Goal: Information Seeking & Learning: Find specific fact

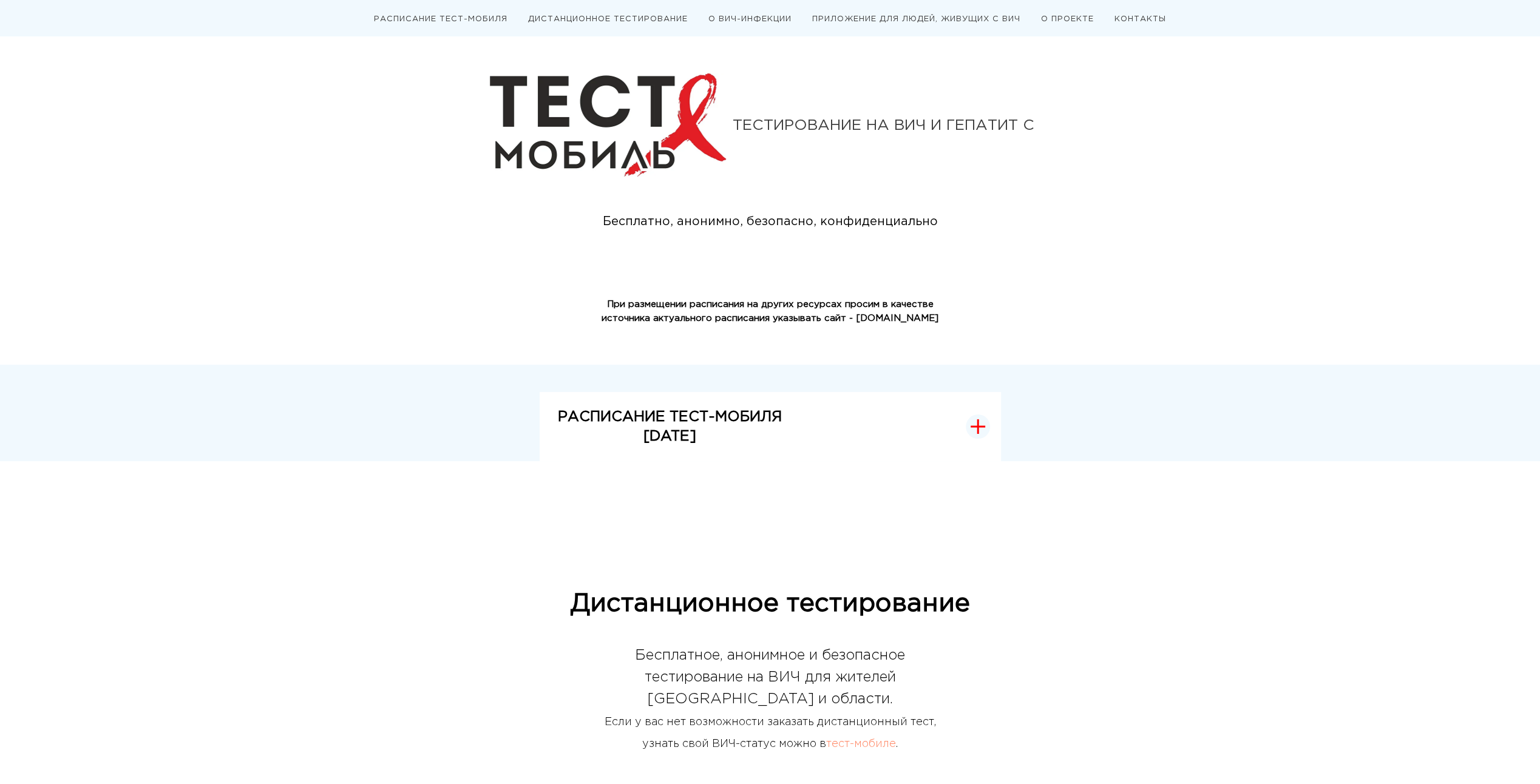
click at [842, 392] on button "РАСПИСАНИЕ ТЕСТ-МОБИЛЯ [DATE]" at bounding box center [771, 427] width 462 height 70
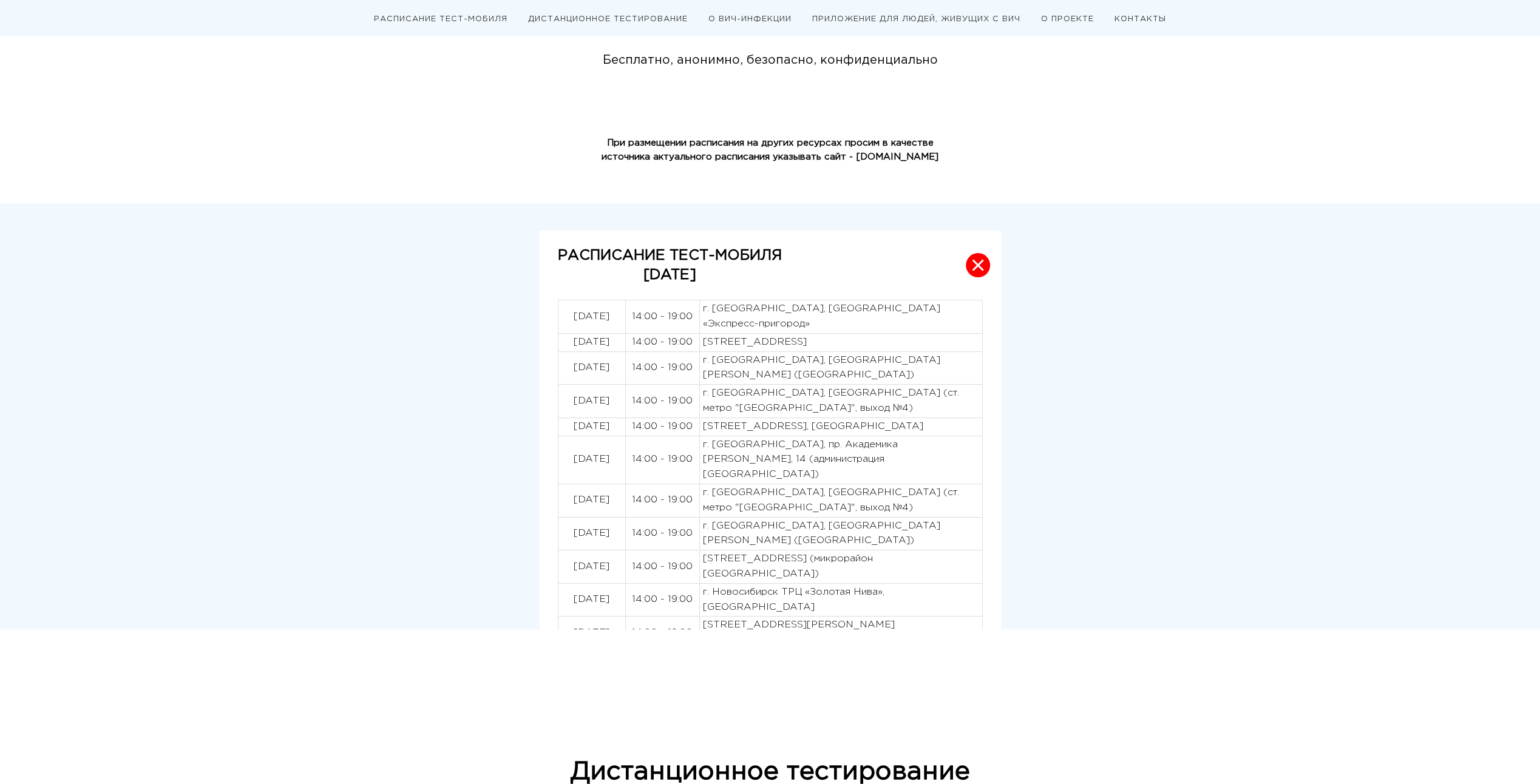
scroll to position [303, 0]
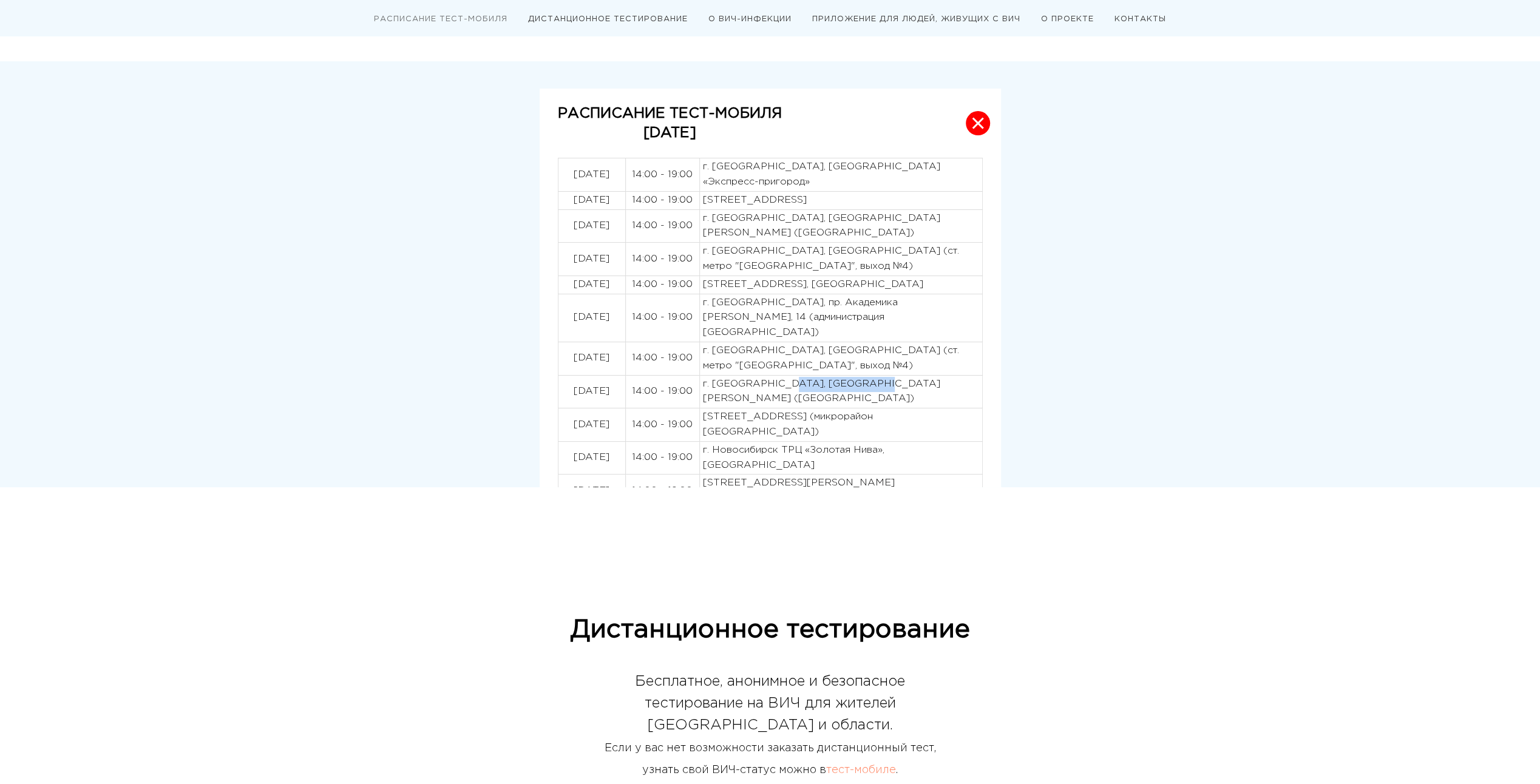
drag, startPoint x: 881, startPoint y: 365, endPoint x: 786, endPoint y: 361, distance: 95.1
click at [786, 377] on p "г. [GEOGRAPHIC_DATA], [GEOGRAPHIC_DATA][PERSON_NAME] ([GEOGRAPHIC_DATA])" at bounding box center [840, 392] width 276 height 30
copy p "Площадь [PERSON_NAME]"
click at [839, 377] on p "г. [GEOGRAPHIC_DATA], [GEOGRAPHIC_DATA][PERSON_NAME] ([GEOGRAPHIC_DATA])" at bounding box center [840, 392] width 276 height 30
drag, startPoint x: 877, startPoint y: 418, endPoint x: 811, endPoint y: 420, distance: 66.0
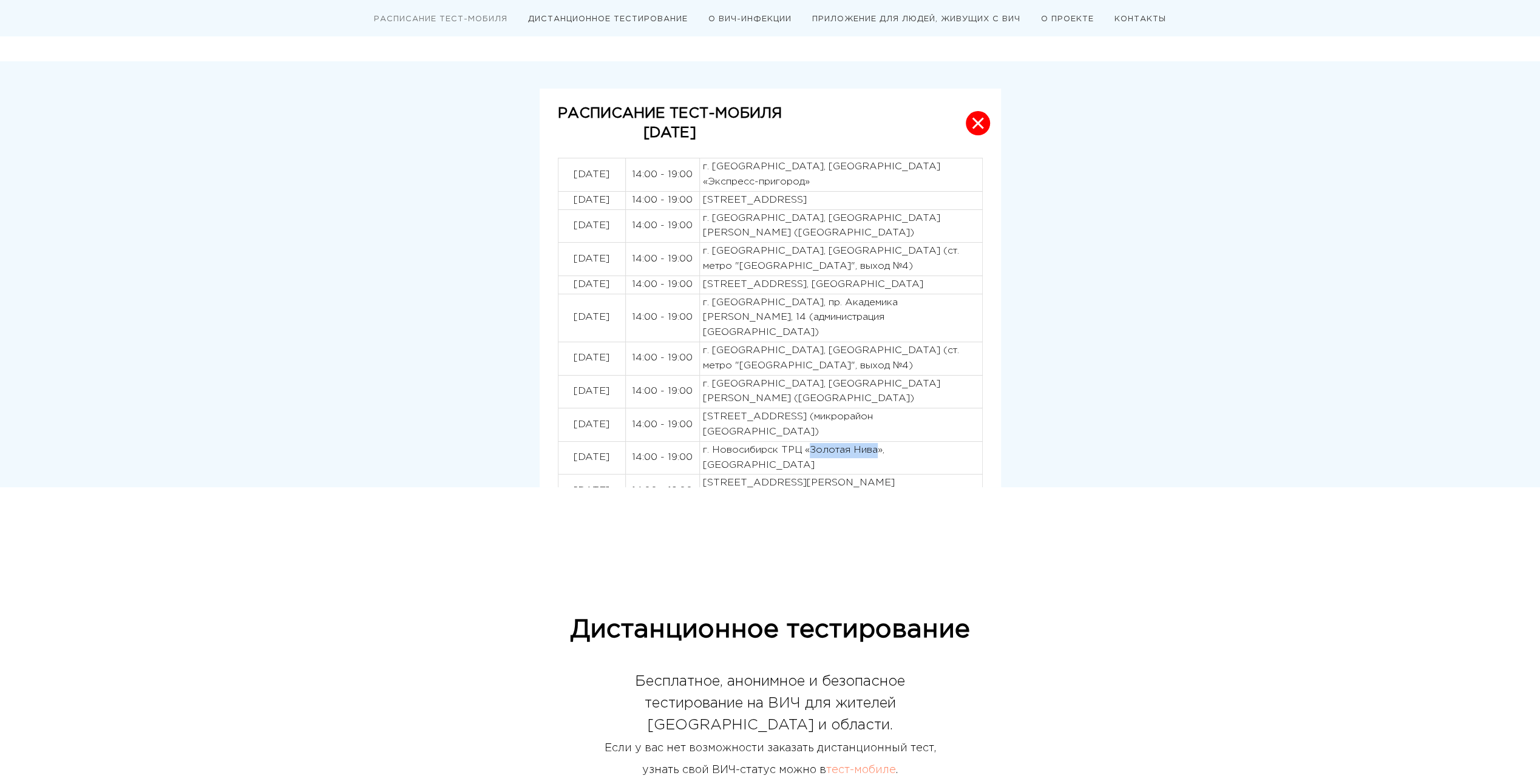
click at [811, 443] on p "г. Новосибирск ТРЦ «Золотая Нива», [GEOGRAPHIC_DATA]" at bounding box center [840, 458] width 276 height 30
copy p "Золотая Нива"
drag, startPoint x: 894, startPoint y: 465, endPoint x: 894, endPoint y: 452, distance: 13.0
click at [902, 476] on p "[STREET_ADDRESS][PERSON_NAME][PERSON_NAME]" at bounding box center [840, 491] width 276 height 30
copy p "[PERSON_NAME], 179/2"
